Goal: Transaction & Acquisition: Obtain resource

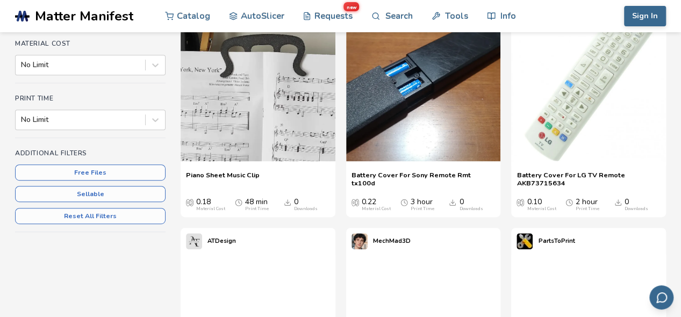
scroll to position [203, 0]
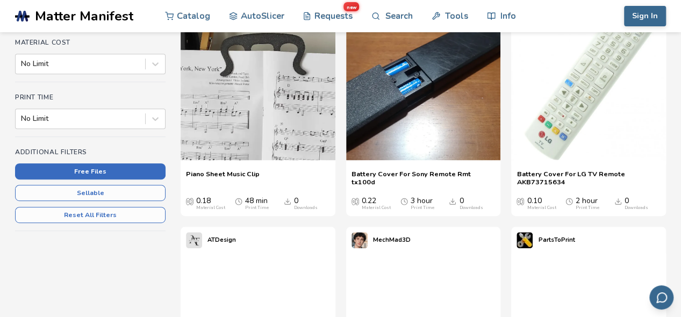
click at [130, 169] on button "Free Files" at bounding box center [90, 172] width 151 height 16
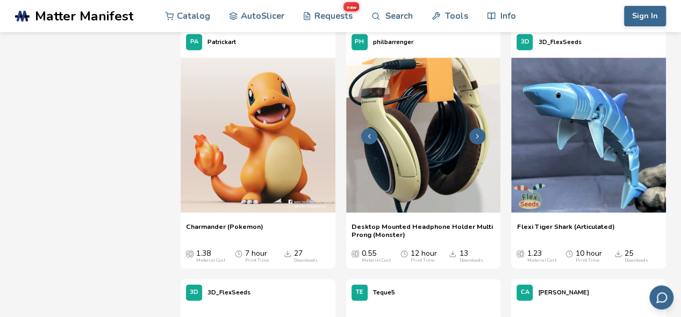
scroll to position [1146, 0]
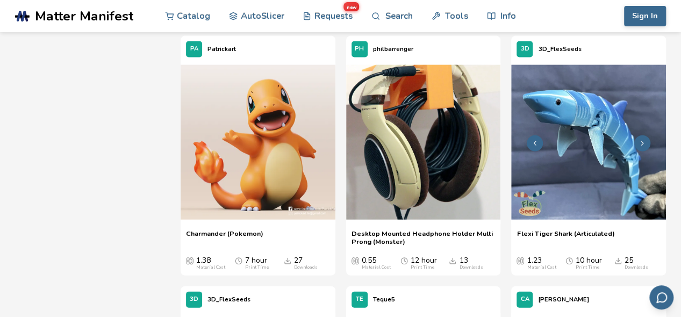
click at [563, 181] on img at bounding box center [588, 142] width 155 height 155
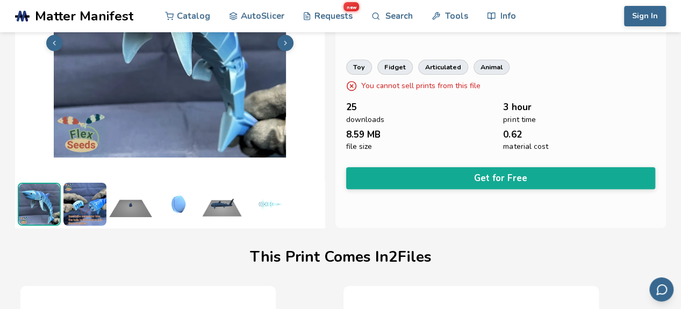
scroll to position [137, 4]
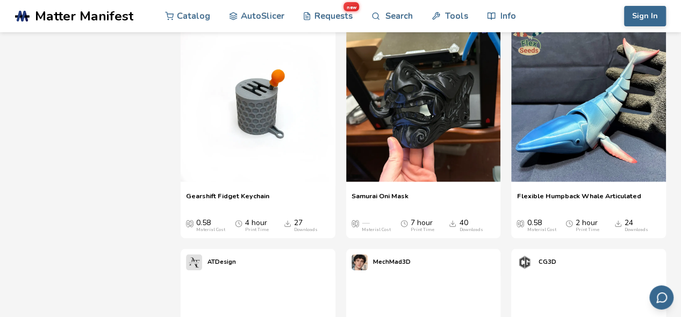
scroll to position [2438, 0]
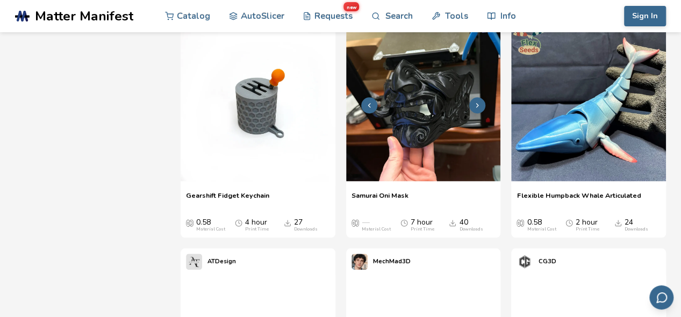
click at [474, 102] on icon at bounding box center [478, 106] width 8 height 8
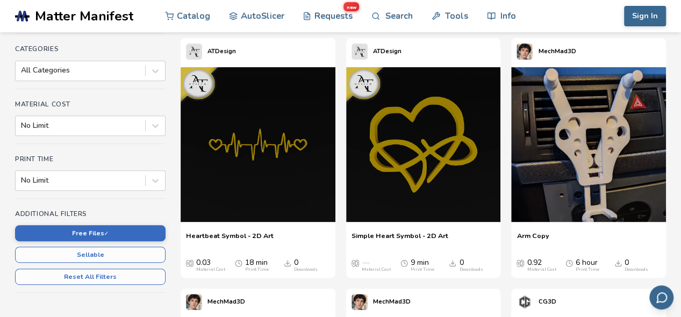
scroll to position [143, 0]
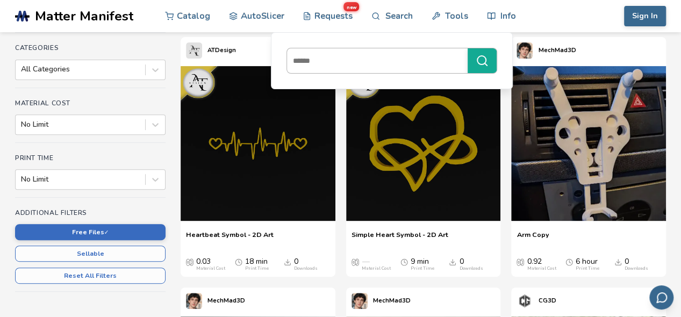
click at [337, 59] on input at bounding box center [374, 60] width 175 height 19
type input "*******"
click at [468, 48] on button "*******" at bounding box center [482, 60] width 29 height 25
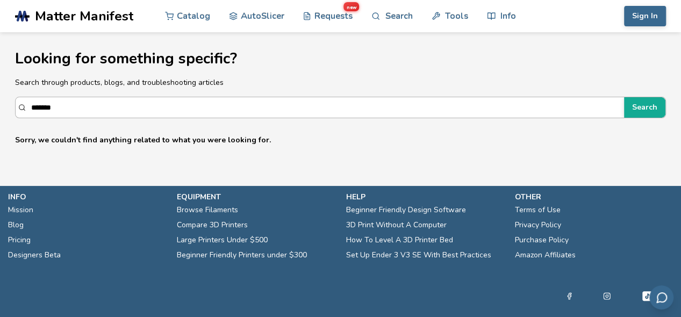
drag, startPoint x: 144, startPoint y: 106, endPoint x: 20, endPoint y: 98, distance: 123.4
click at [20, 98] on div "******* Search" at bounding box center [340, 108] width 651 height 22
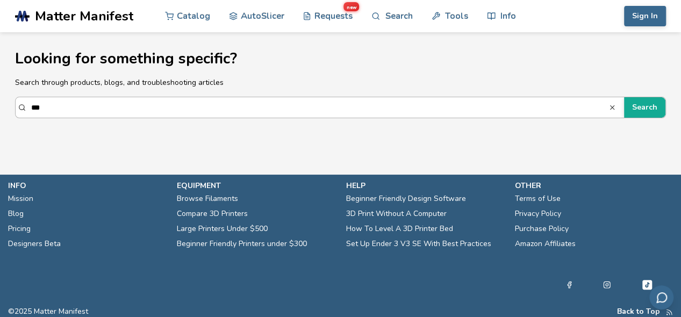
type input "***"
click at [624, 97] on button "Search" at bounding box center [644, 107] width 41 height 20
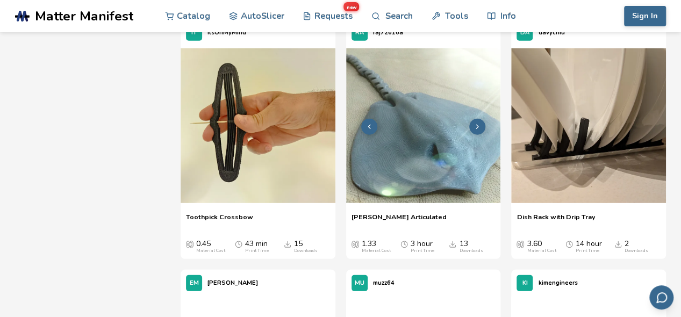
scroll to position [13695, 0]
click at [393, 182] on img at bounding box center [423, 125] width 155 height 155
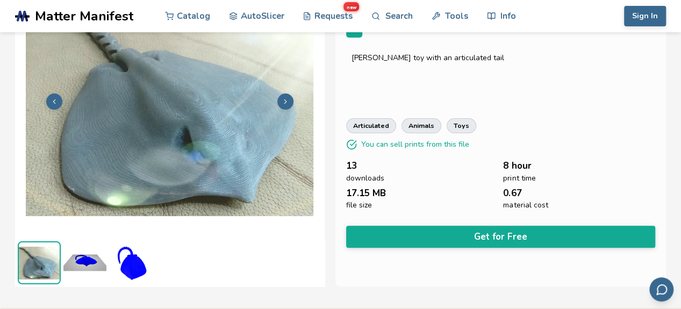
scroll to position [87, 0]
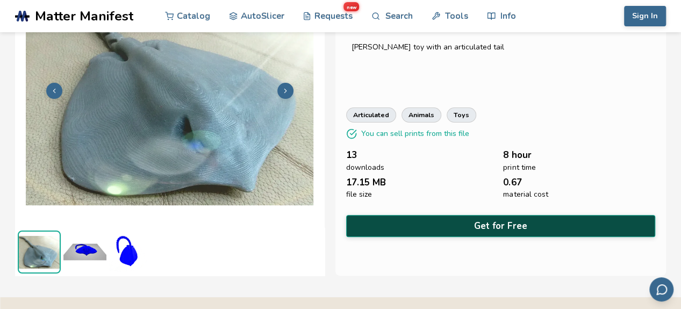
click at [390, 215] on button "Get for Free" at bounding box center [501, 226] width 310 height 22
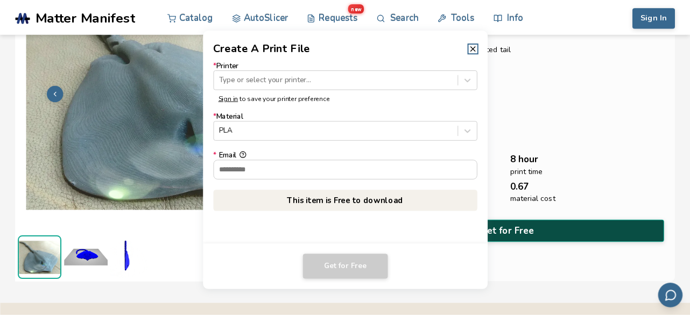
scroll to position [85, 0]
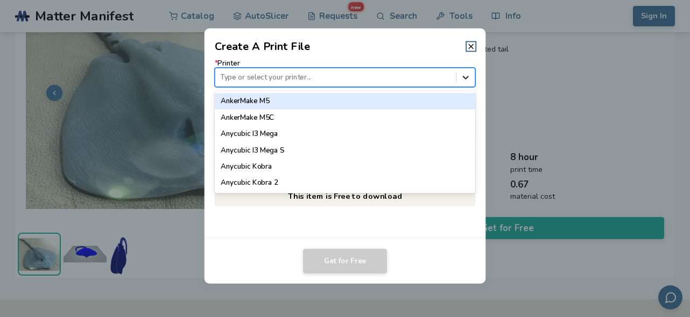
click at [467, 73] on icon at bounding box center [465, 77] width 10 height 10
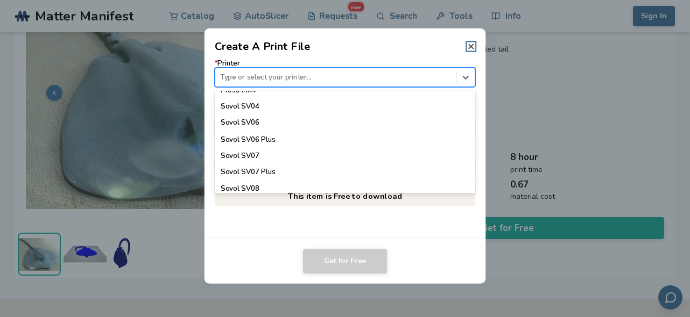
scroll to position [1001, 0]
